Goal: Find specific page/section: Find specific page/section

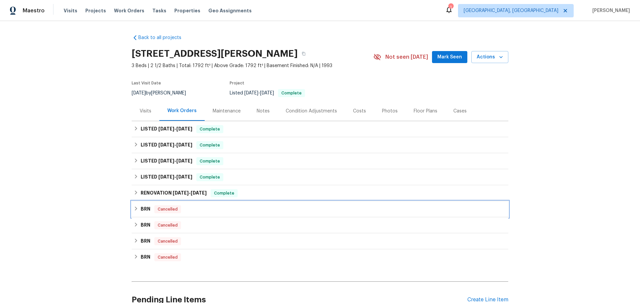
click at [135, 208] on icon at bounding box center [136, 208] width 5 height 5
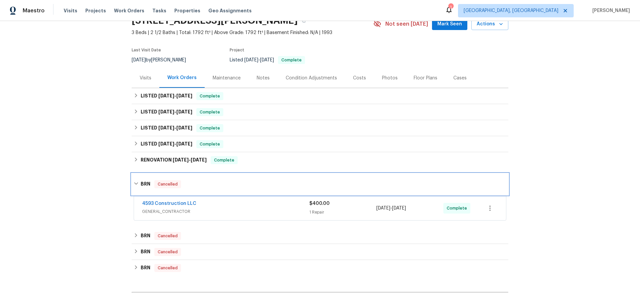
scroll to position [37, 0]
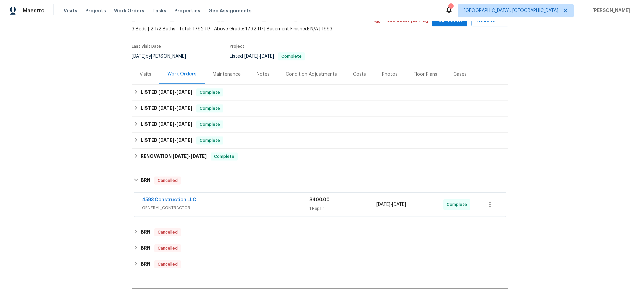
click at [249, 212] on div "4593 Construction LLC GENERAL_CONTRACTOR $400.00 1 Repair [DATE] - [DATE] Compl…" at bounding box center [320, 204] width 372 height 24
click at [216, 199] on div "4593 Construction LLC" at bounding box center [225, 200] width 167 height 8
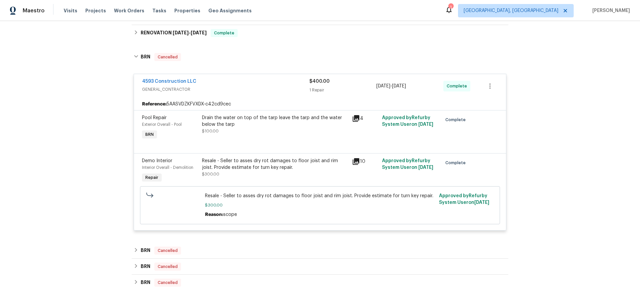
scroll to position [162, 0]
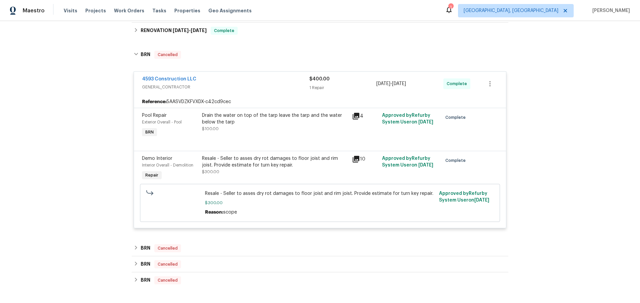
click at [356, 157] on icon at bounding box center [356, 159] width 7 height 7
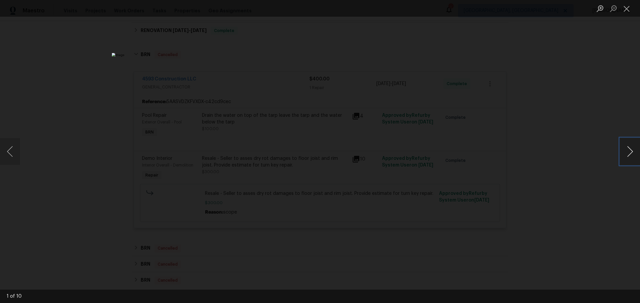
click at [631, 150] on button "Next image" at bounding box center [630, 151] width 20 height 27
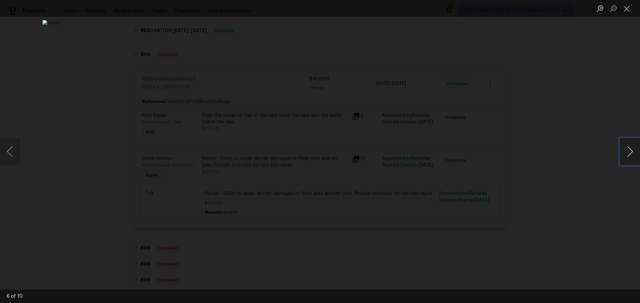
click at [631, 150] on button "Next image" at bounding box center [630, 151] width 20 height 27
click at [597, 143] on div "Lightbox" at bounding box center [320, 151] width 640 height 303
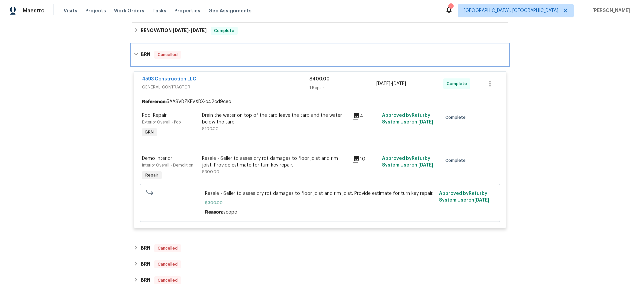
click at [137, 56] on icon at bounding box center [136, 54] width 5 height 5
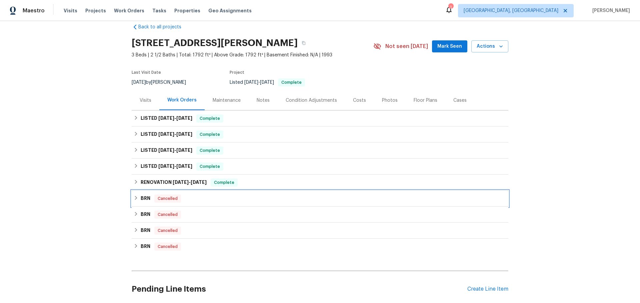
scroll to position [0, 0]
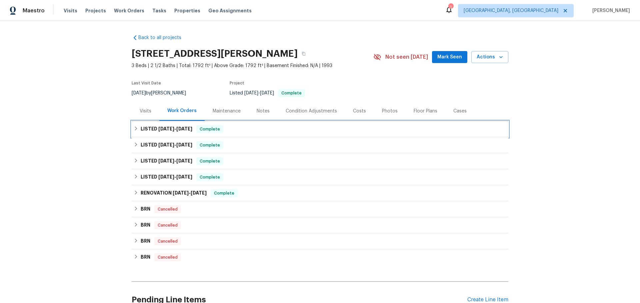
click at [137, 128] on icon at bounding box center [136, 128] width 2 height 4
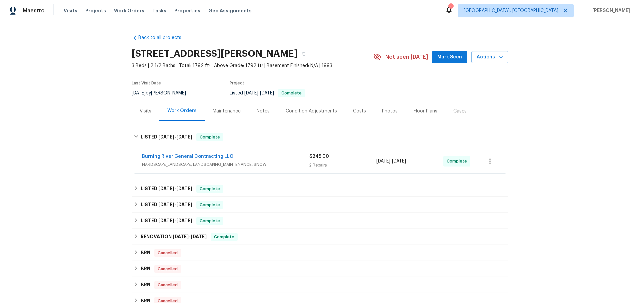
click at [295, 159] on div "Burning River General Contracting LLC" at bounding box center [225, 157] width 167 height 8
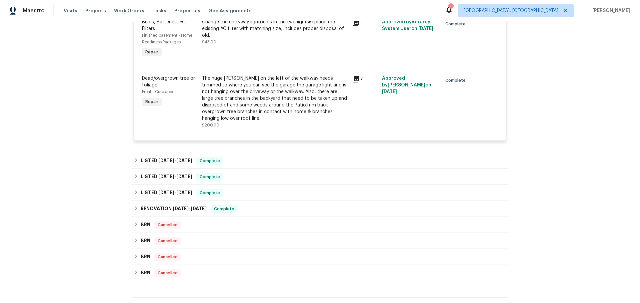
scroll to position [176, 0]
click at [136, 158] on icon at bounding box center [136, 160] width 2 height 4
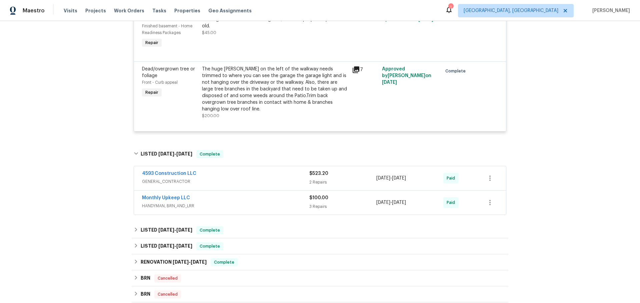
scroll to position [312, 0]
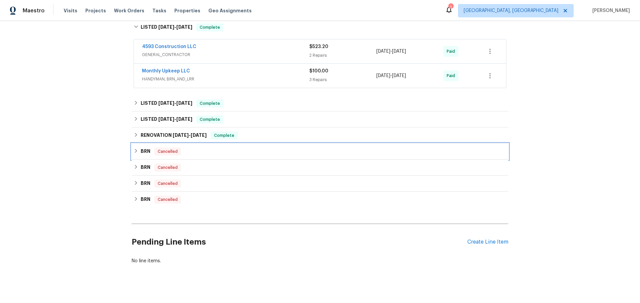
click at [137, 149] on icon at bounding box center [136, 151] width 2 height 4
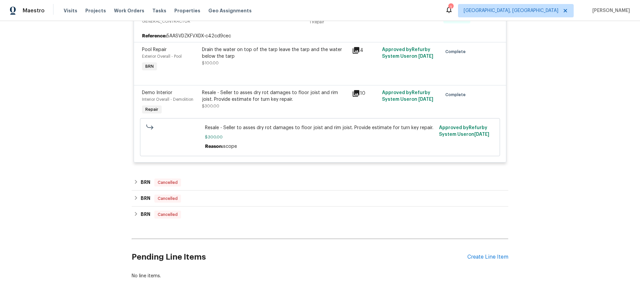
scroll to position [484, 0]
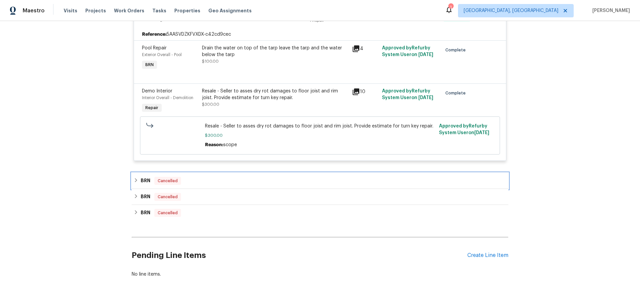
click at [135, 178] on icon at bounding box center [136, 180] width 5 height 5
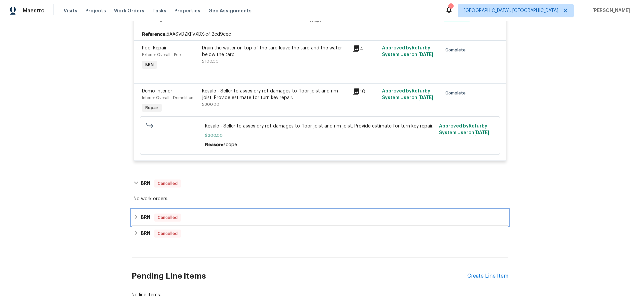
click at [136, 214] on icon at bounding box center [136, 216] width 5 height 5
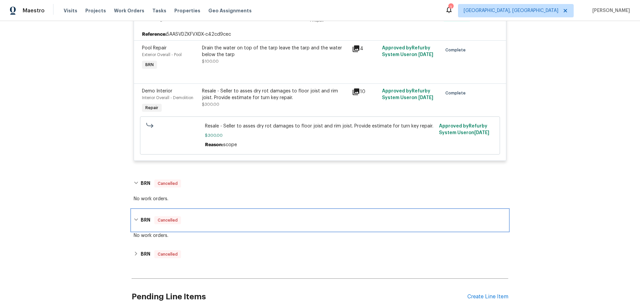
scroll to position [539, 0]
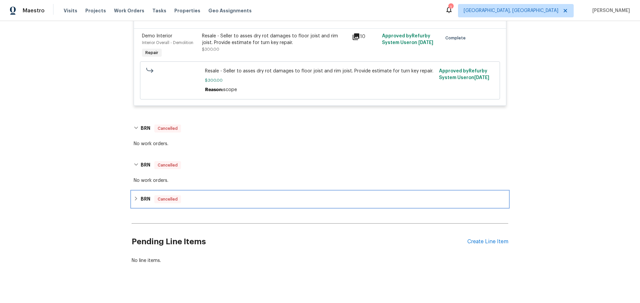
click at [134, 196] on icon at bounding box center [136, 198] width 5 height 5
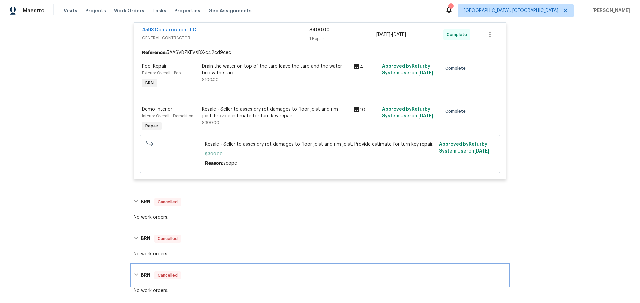
scroll to position [466, 0]
